Goal: Task Accomplishment & Management: Use online tool/utility

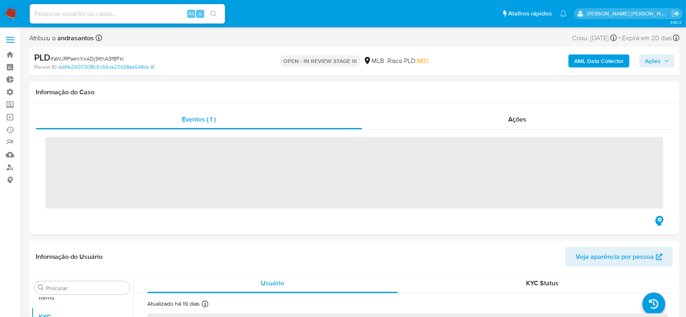
scroll to position [422, 0]
select select "10"
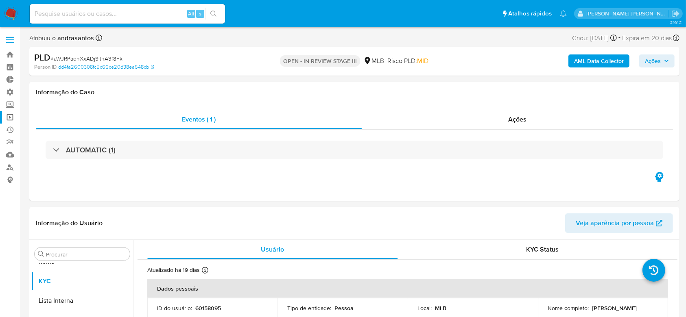
click at [13, 116] on link "Operações em massa" at bounding box center [48, 117] width 97 height 13
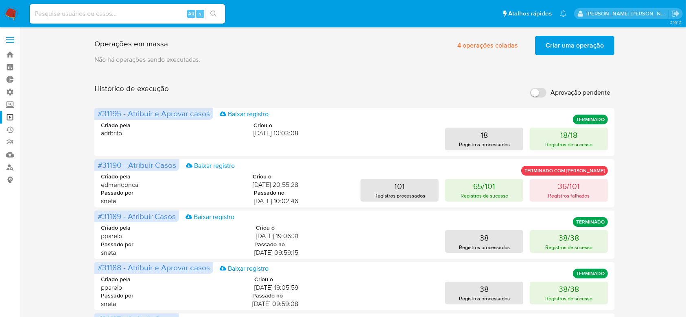
click at [557, 42] on span "Criar uma operação" at bounding box center [575, 46] width 58 height 18
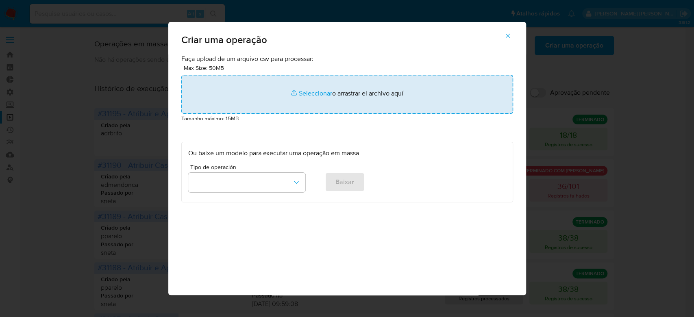
click at [306, 90] on input "file" at bounding box center [347, 94] width 332 height 39
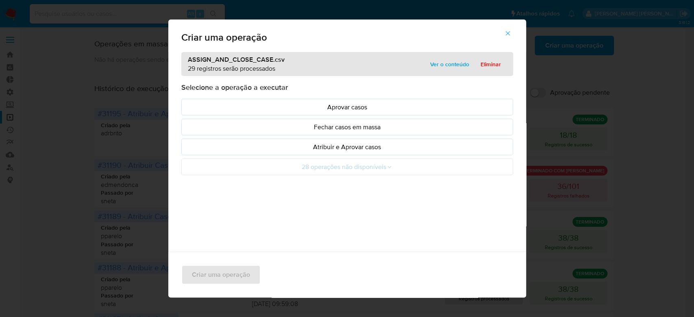
click at [435, 65] on span "Ver o conteúdo" at bounding box center [449, 64] width 39 height 11
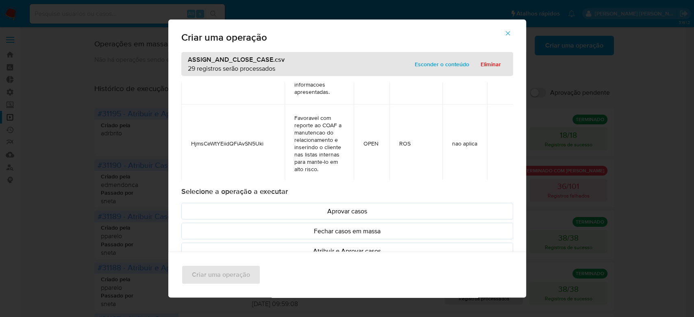
scroll to position [477, 0]
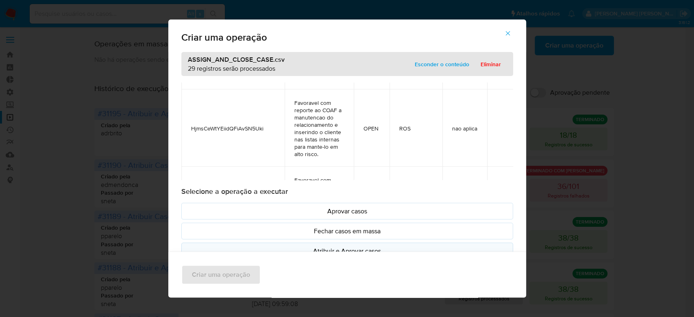
click at [336, 251] on p "Atribuir e Aprovar casos" at bounding box center [347, 251] width 318 height 9
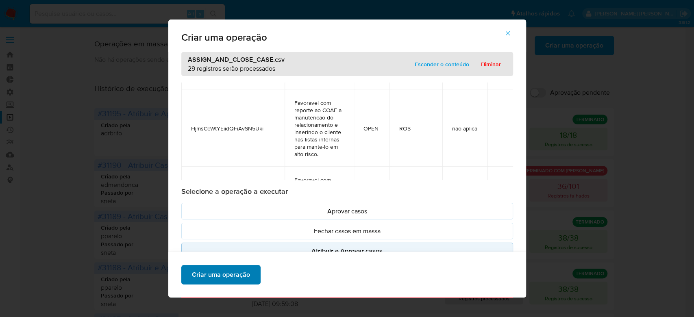
click at [226, 273] on span "Criar uma operação" at bounding box center [221, 275] width 58 height 18
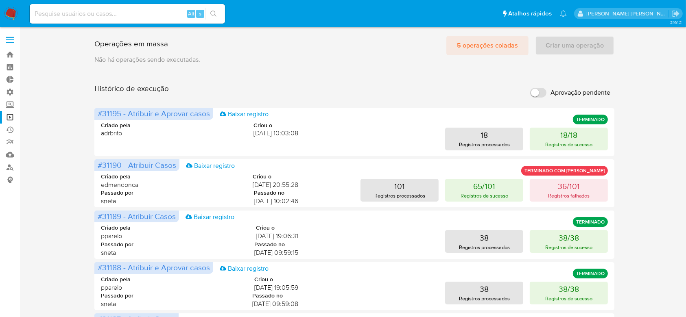
click at [488, 44] on span "5 operações coladas" at bounding box center [487, 46] width 61 height 18
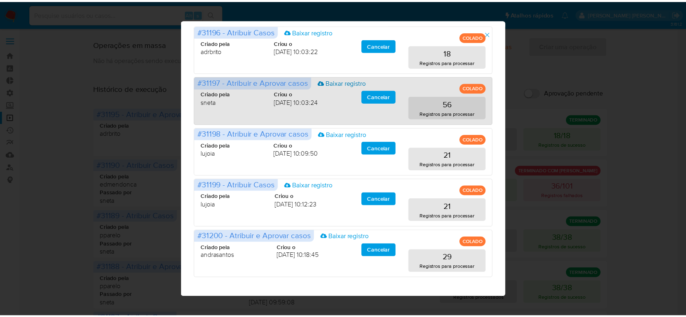
scroll to position [0, 0]
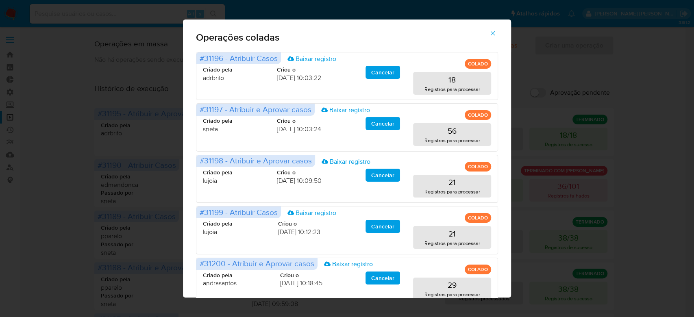
click at [495, 36] on icon "button" at bounding box center [492, 33] width 7 height 7
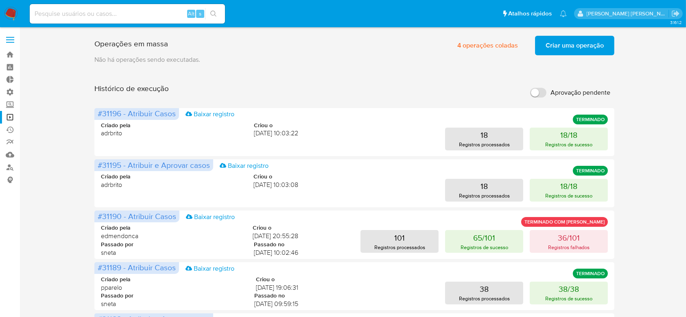
click at [574, 44] on span "Criar uma operação" at bounding box center [575, 46] width 58 height 18
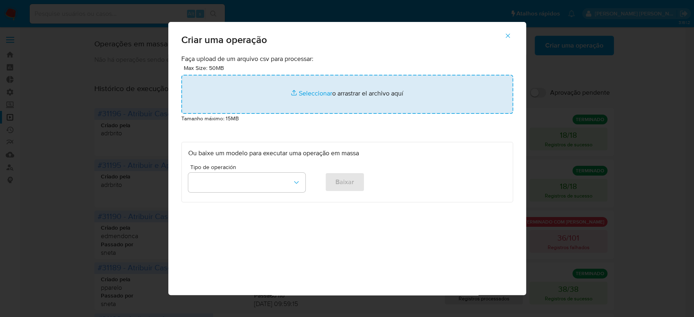
click at [320, 93] on input "file" at bounding box center [347, 94] width 332 height 39
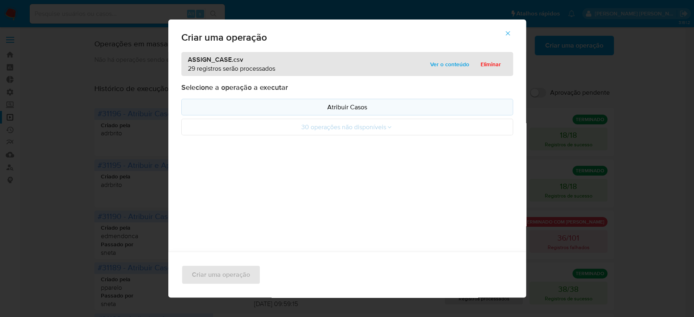
click at [355, 110] on p "Atribuir Casos" at bounding box center [347, 107] width 318 height 9
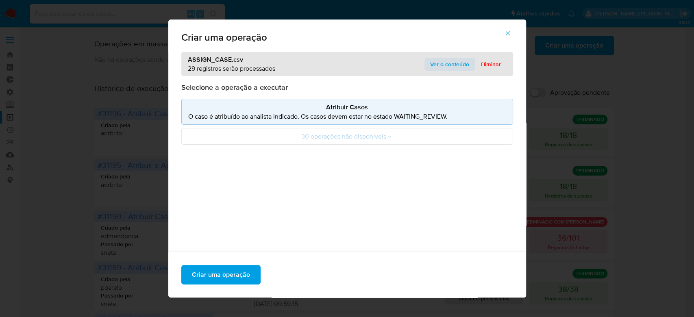
click at [452, 62] on span "Ver o conteúdo" at bounding box center [449, 64] width 39 height 11
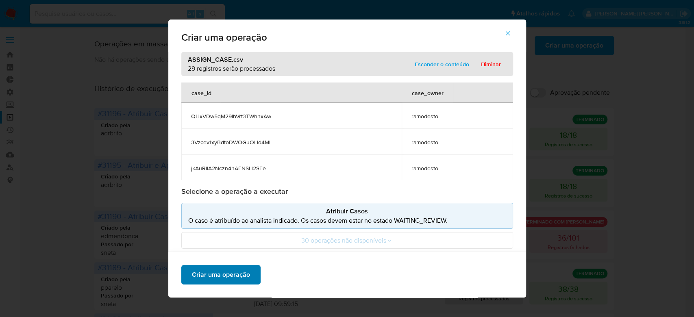
click at [202, 273] on span "Criar uma operação" at bounding box center [221, 275] width 58 height 18
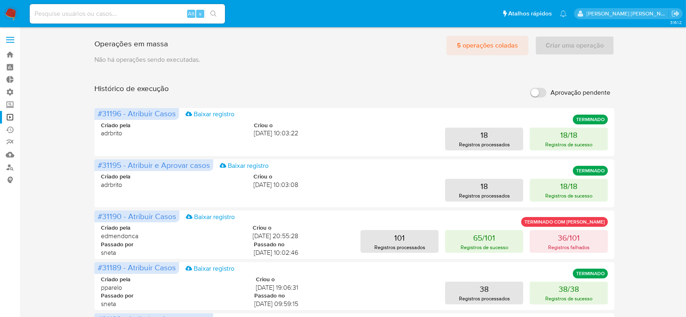
click at [473, 43] on span "5 operações coladas" at bounding box center [487, 46] width 61 height 18
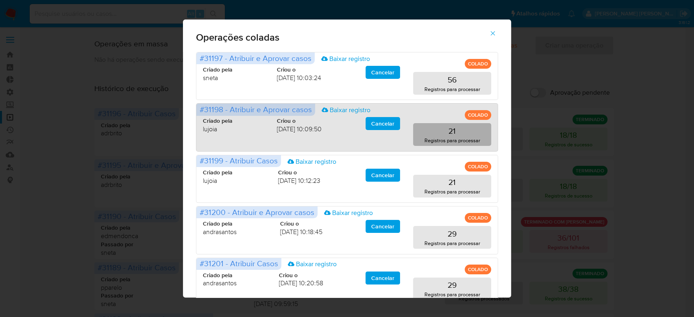
scroll to position [27, 0]
